Goal: Navigation & Orientation: Find specific page/section

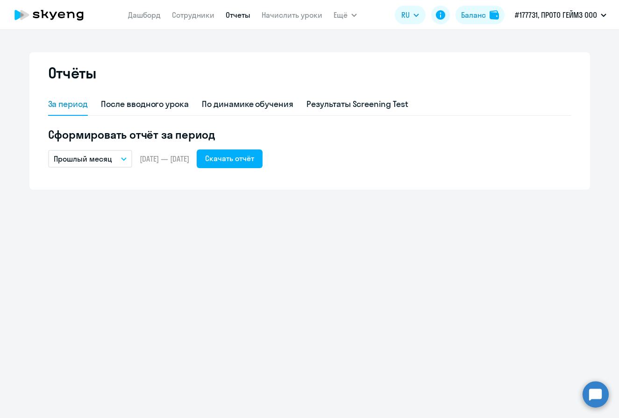
click at [237, 17] on link "Отчеты" at bounding box center [238, 14] width 25 height 9
click at [476, 11] on div "Баланс" at bounding box center [473, 14] width 25 height 11
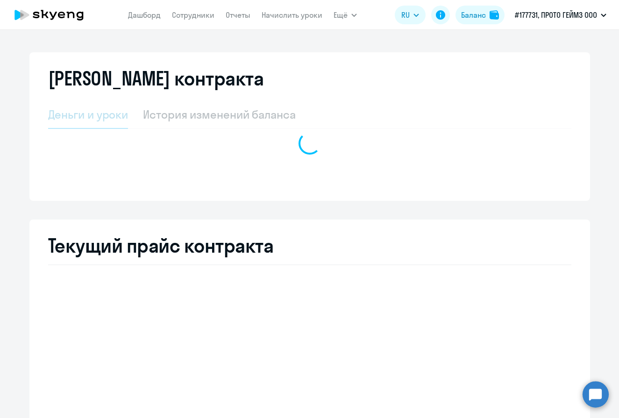
select select "english_adult_not_native_speaker"
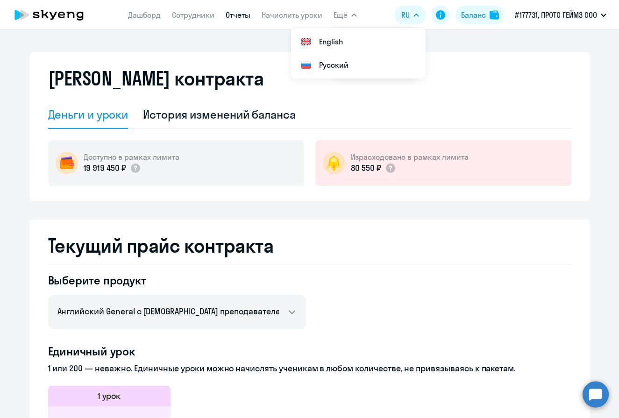
click at [233, 16] on link "Отчеты" at bounding box center [238, 14] width 25 height 9
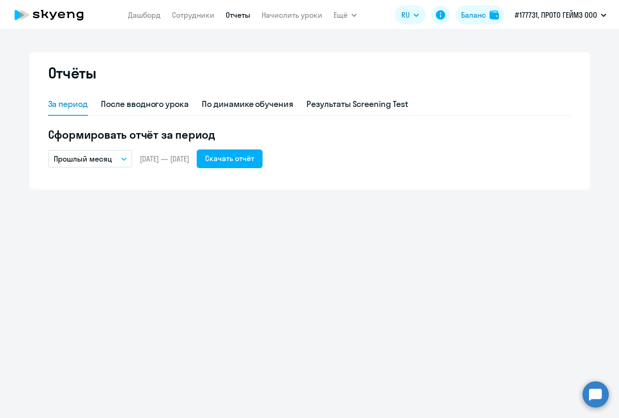
click at [196, 25] on app-header "[PERSON_NAME] Отчеты Начислить уроки Ещё Документооборот Все продукты Дашборд С…" at bounding box center [309, 15] width 619 height 30
click at [195, 19] on link "Сотрудники" at bounding box center [193, 14] width 43 height 9
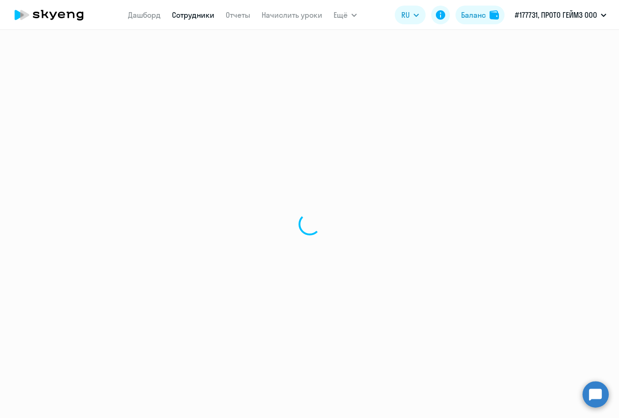
select select "30"
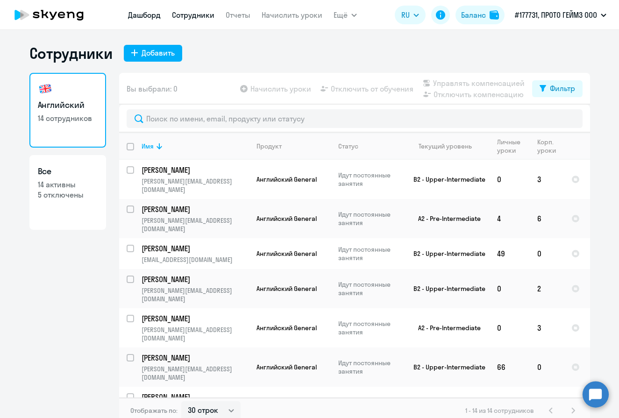
click at [149, 15] on link "Дашборд" at bounding box center [144, 14] width 33 height 9
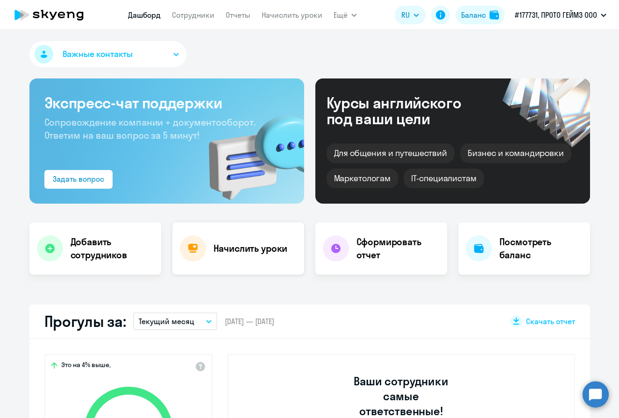
select select "30"
click at [262, 252] on h4 "Начислить уроки" at bounding box center [251, 248] width 74 height 13
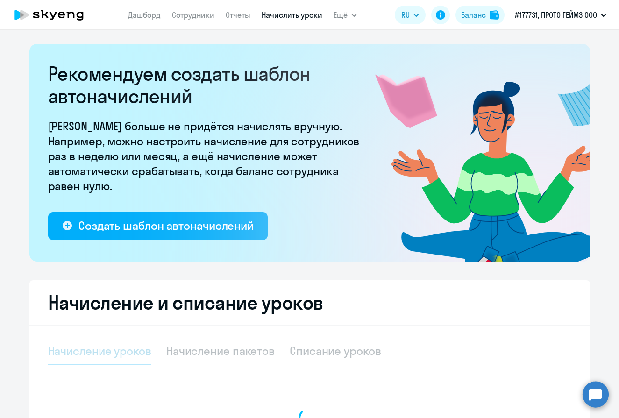
select select "10"
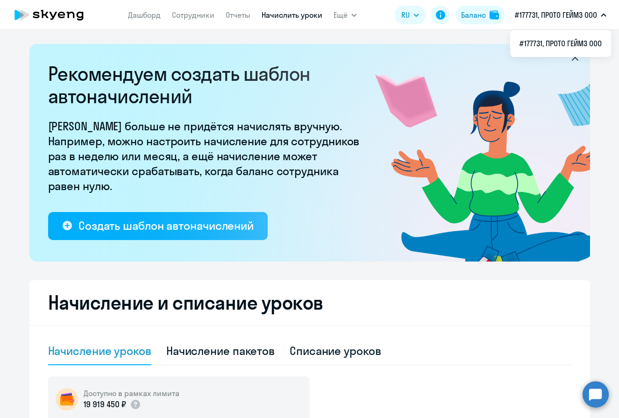
click at [602, 14] on icon "button" at bounding box center [604, 15] width 6 height 3
click at [553, 16] on p "#177731, ПРОТО ГЕЙМЗ ООО" at bounding box center [556, 14] width 82 height 11
click at [235, 45] on div "Рекомендуем создать шаблон автоначислений Уроки больше не придётся начислять вр…" at bounding box center [309, 153] width 561 height 218
